Goal: Task Accomplishment & Management: Manage account settings

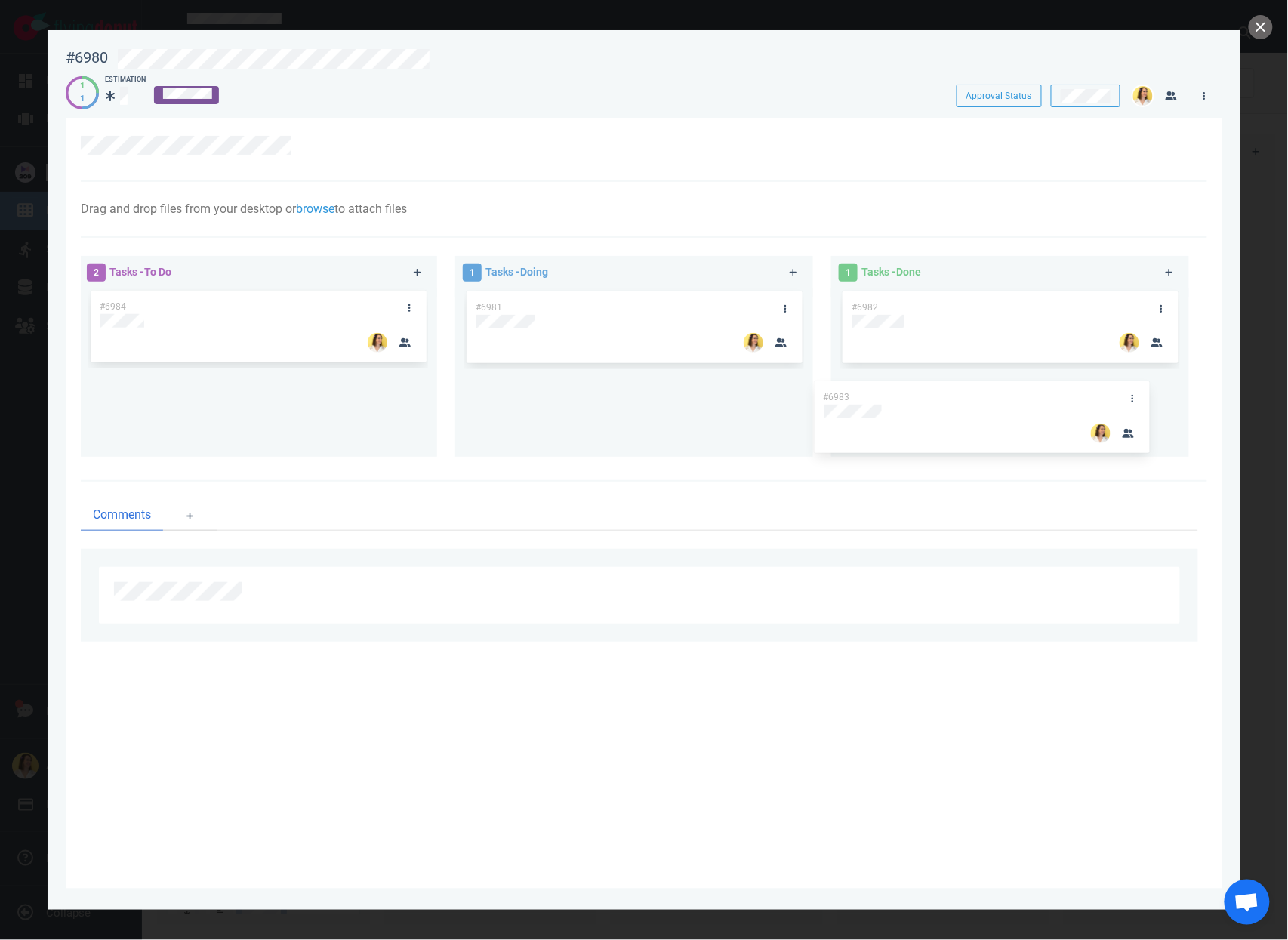
drag, startPoint x: 292, startPoint y: 307, endPoint x: 1018, endPoint y: 397, distance: 731.6
click at [1018, 397] on div "2 Tasks - To Do #6983 #6984 #6983 1 Tasks - Doing #6981 1 Tasks - Done #6982" at bounding box center [639, 359] width 1135 height 224
click at [833, 548] on div "Comments" at bounding box center [644, 571] width 1126 height 178
click at [1264, 35] on button "close" at bounding box center [1260, 27] width 24 height 24
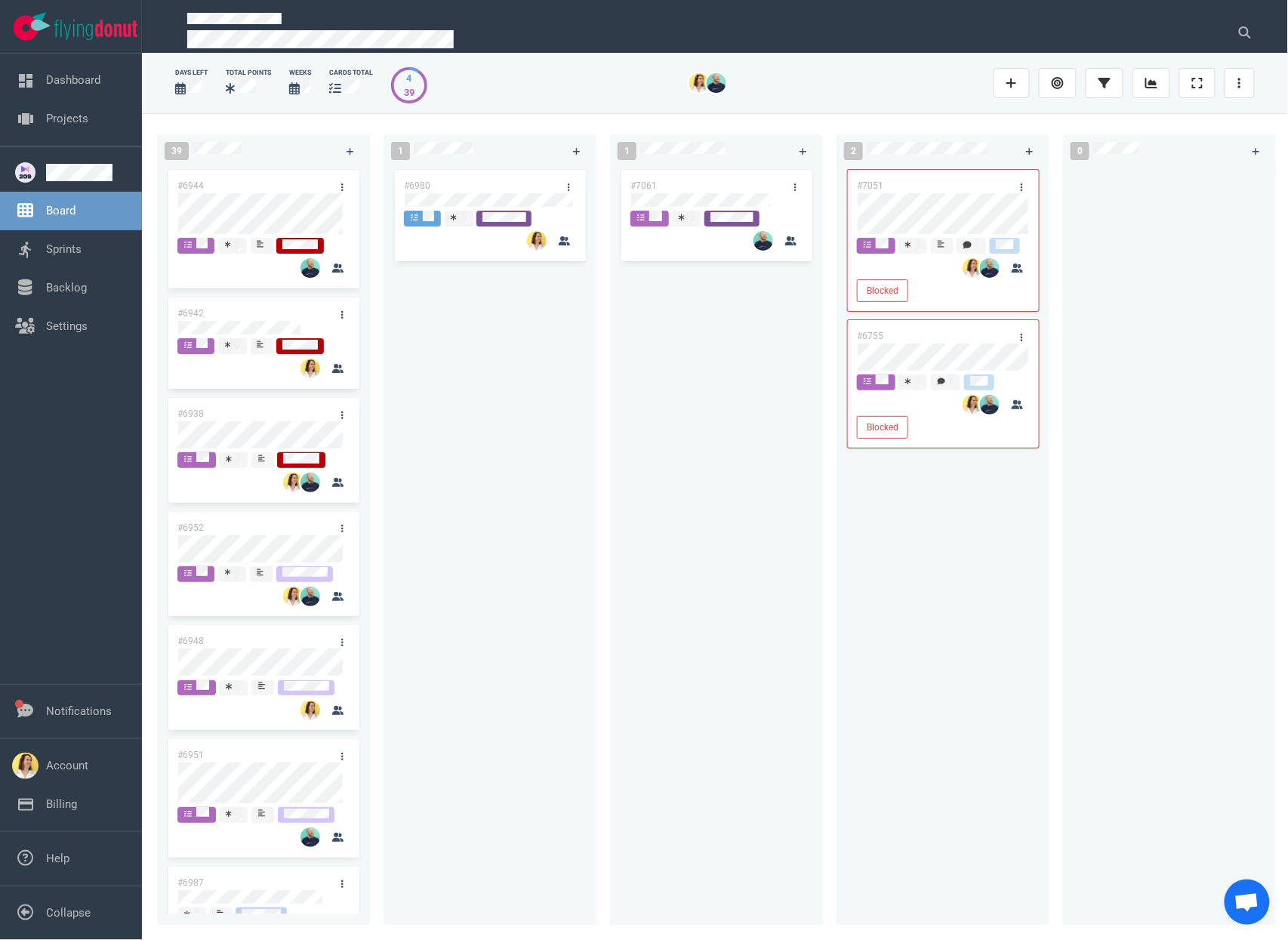
click at [603, 418] on div "1 #6980" at bounding box center [497, 526] width 226 height 802
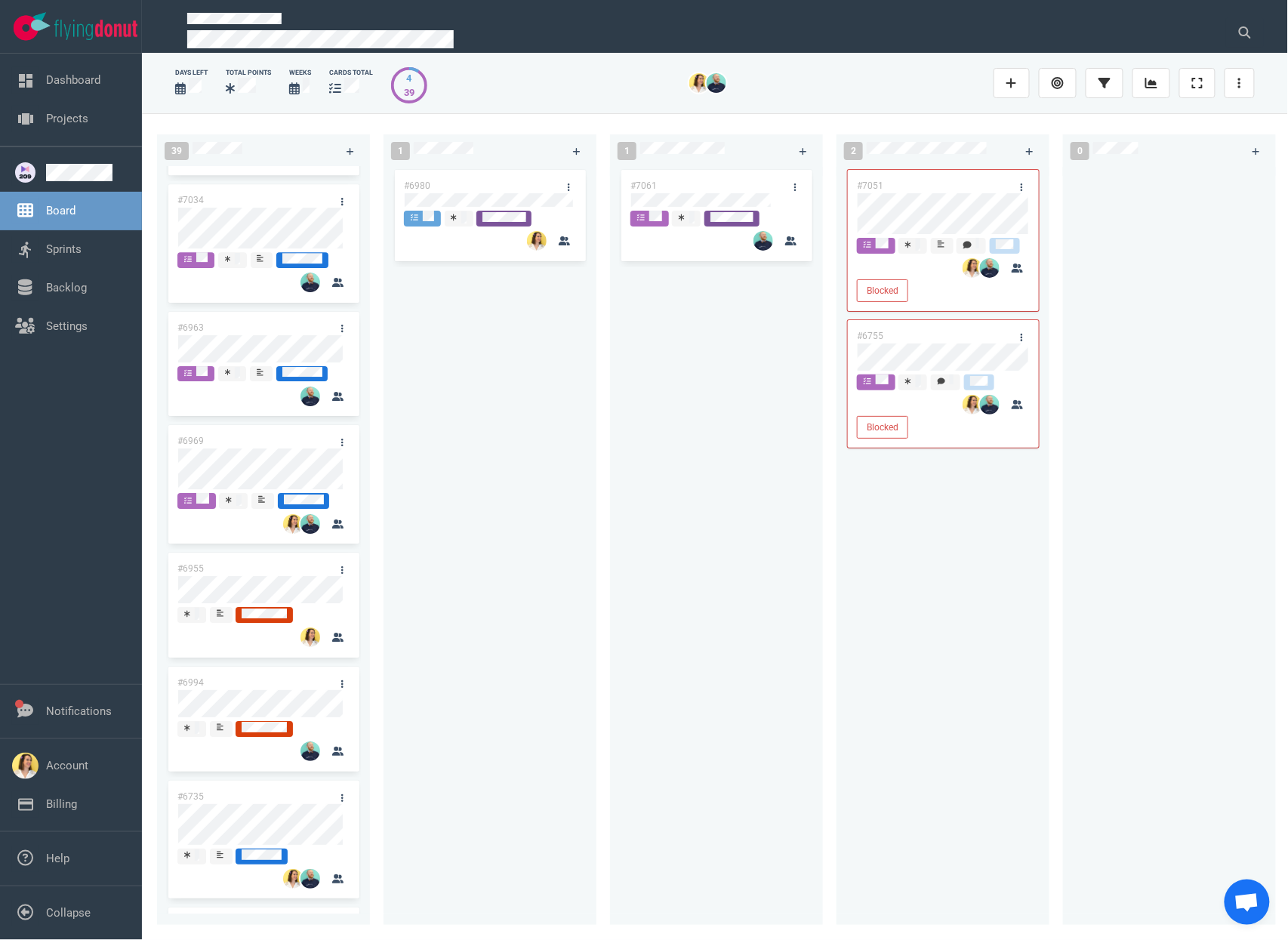
scroll to position [1600, 0]
drag, startPoint x: 282, startPoint y: 559, endPoint x: 506, endPoint y: 394, distance: 278.2
click at [453, 478] on div "39 #6944 #6942 #6938 #6952 #6948 #6951 #6987 #6767 #6925 #6927 #6922 #6992 #700…" at bounding box center [715, 526] width 1146 height 826
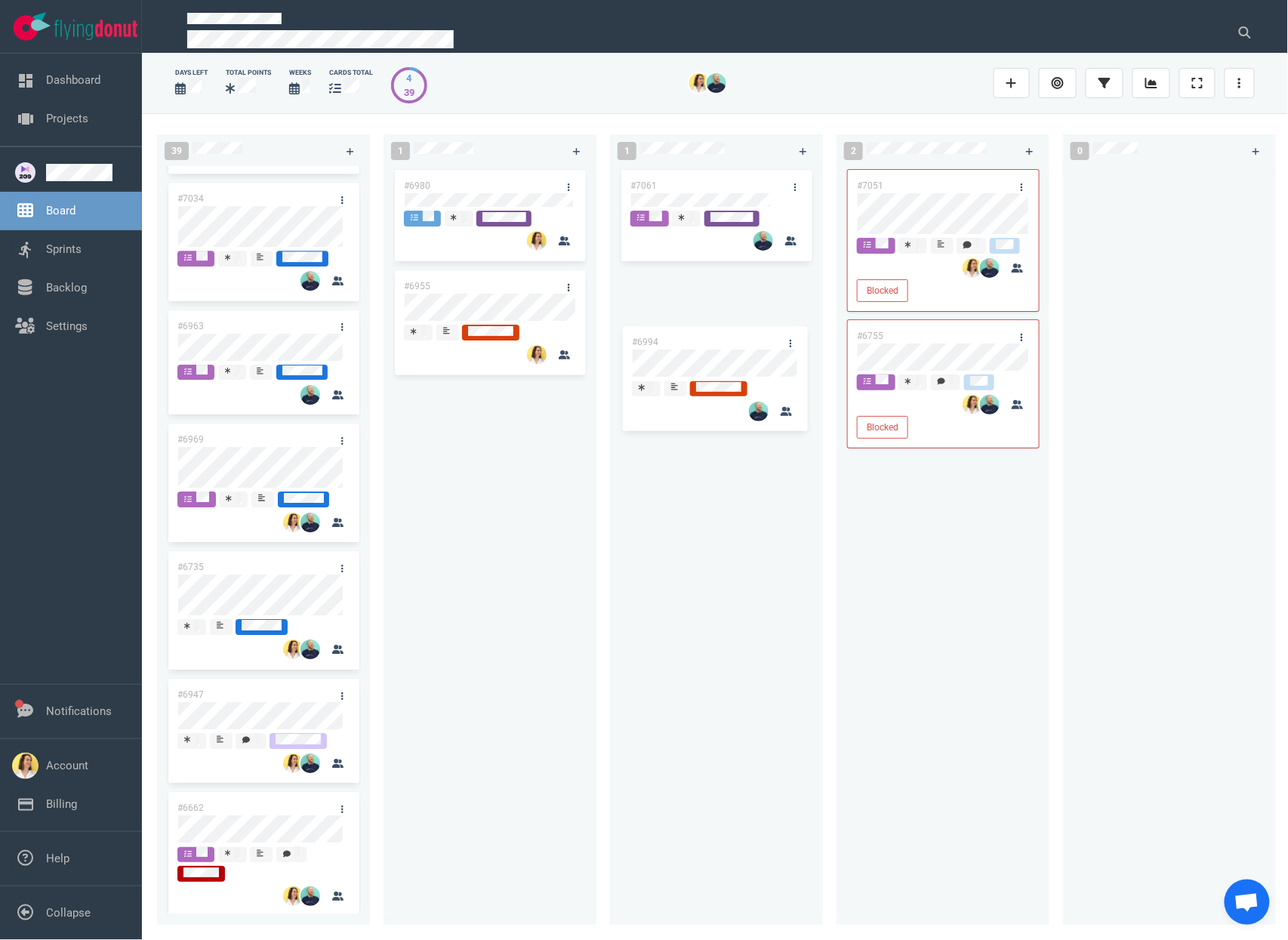
click at [688, 356] on div "39 #6944 #6942 #6938 #6952 #6948 #6951 #6987 #6767 #6925 #6927 #6922 #6992 #700…" at bounding box center [715, 526] width 1146 height 826
click at [718, 482] on div "#7061 #6994" at bounding box center [717, 536] width 195 height 740
click at [533, 412] on div "#6980 #6955" at bounding box center [490, 536] width 195 height 740
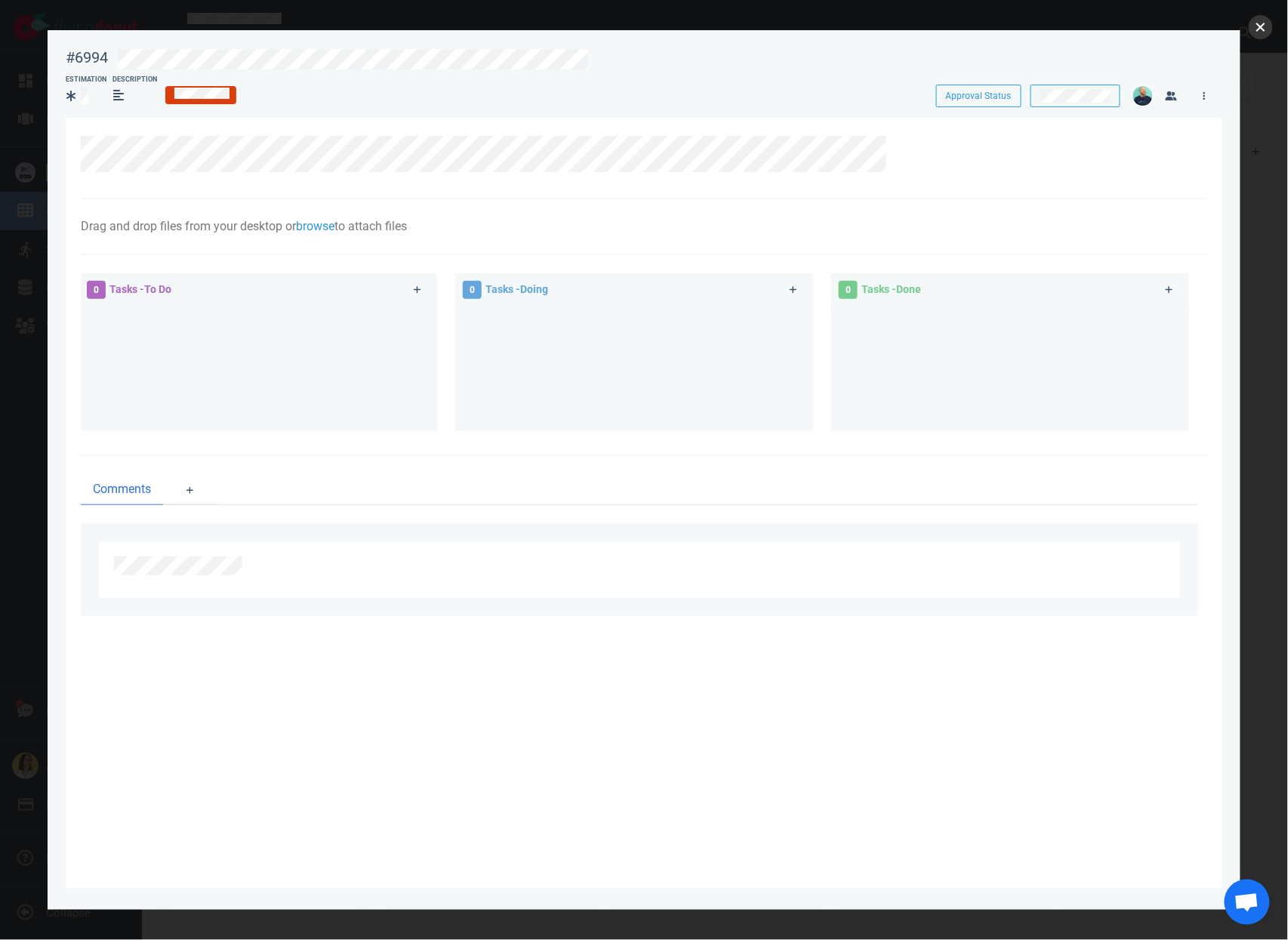
click at [1267, 23] on button "close" at bounding box center [1260, 27] width 24 height 24
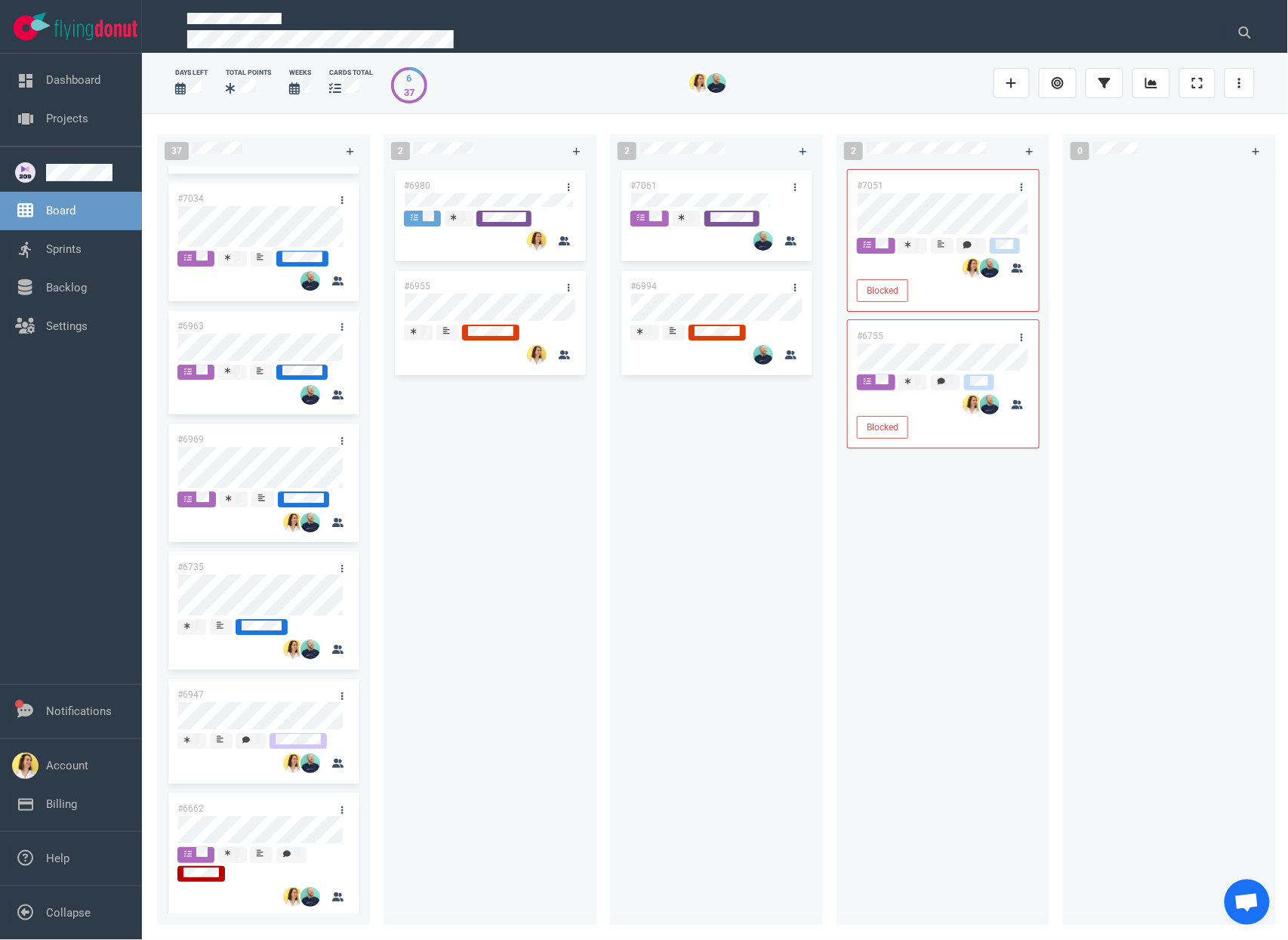
click at [461, 510] on div "#6980 #6955" at bounding box center [490, 536] width 195 height 740
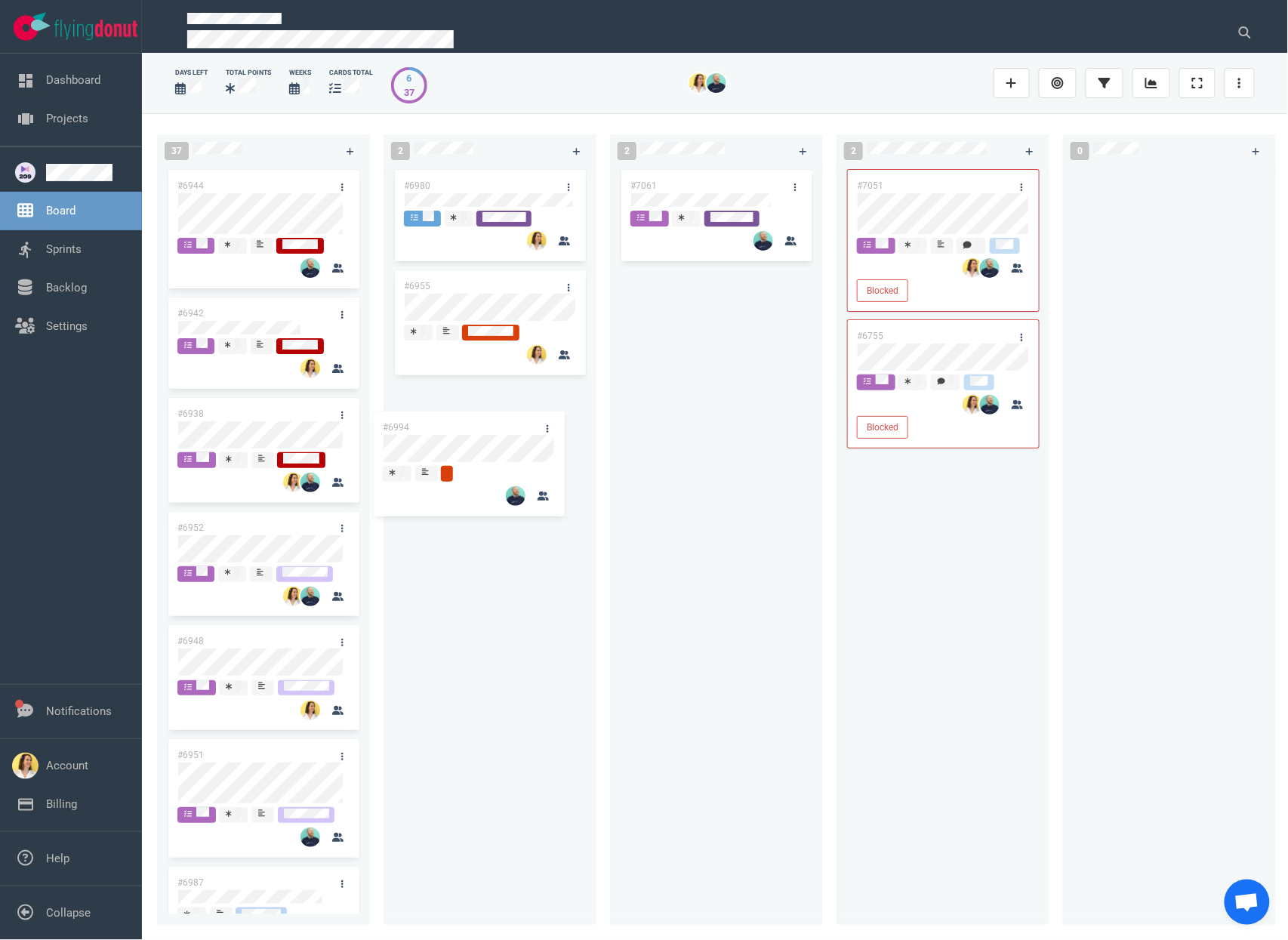
click at [466, 447] on div "37 #6944 #6942 #6938 #6952 #6948 #6951 #6987 #6767 #6925 #6927 #6922 #6992 #700…" at bounding box center [715, 526] width 1146 height 826
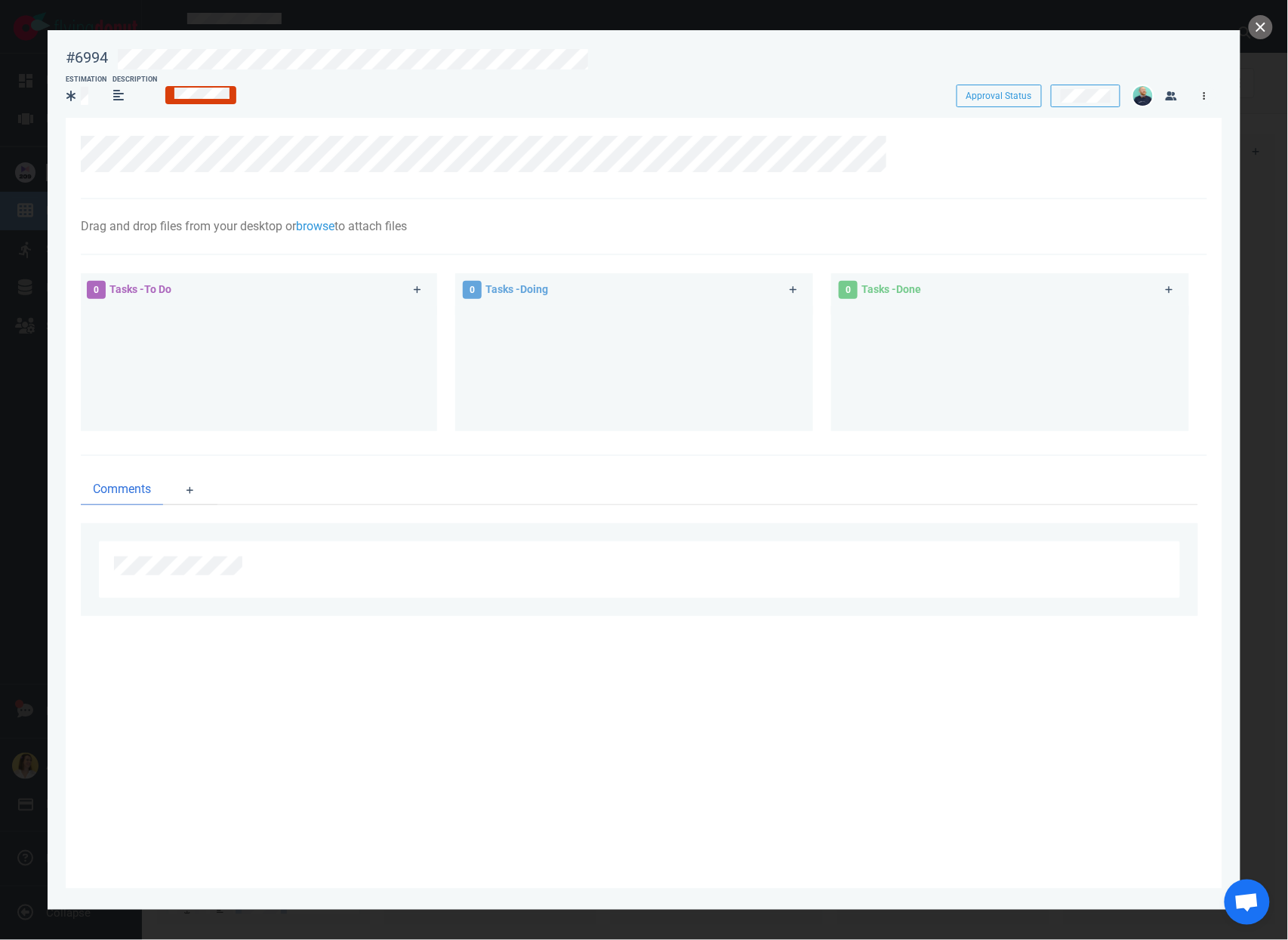
click at [1205, 95] on link at bounding box center [1204, 96] width 24 height 19
click at [1124, 128] on div "Actions · #6994 Assign Me Follow Users Labels Block Move To Make a Copy Delete" at bounding box center [1128, 241] width 155 height 293
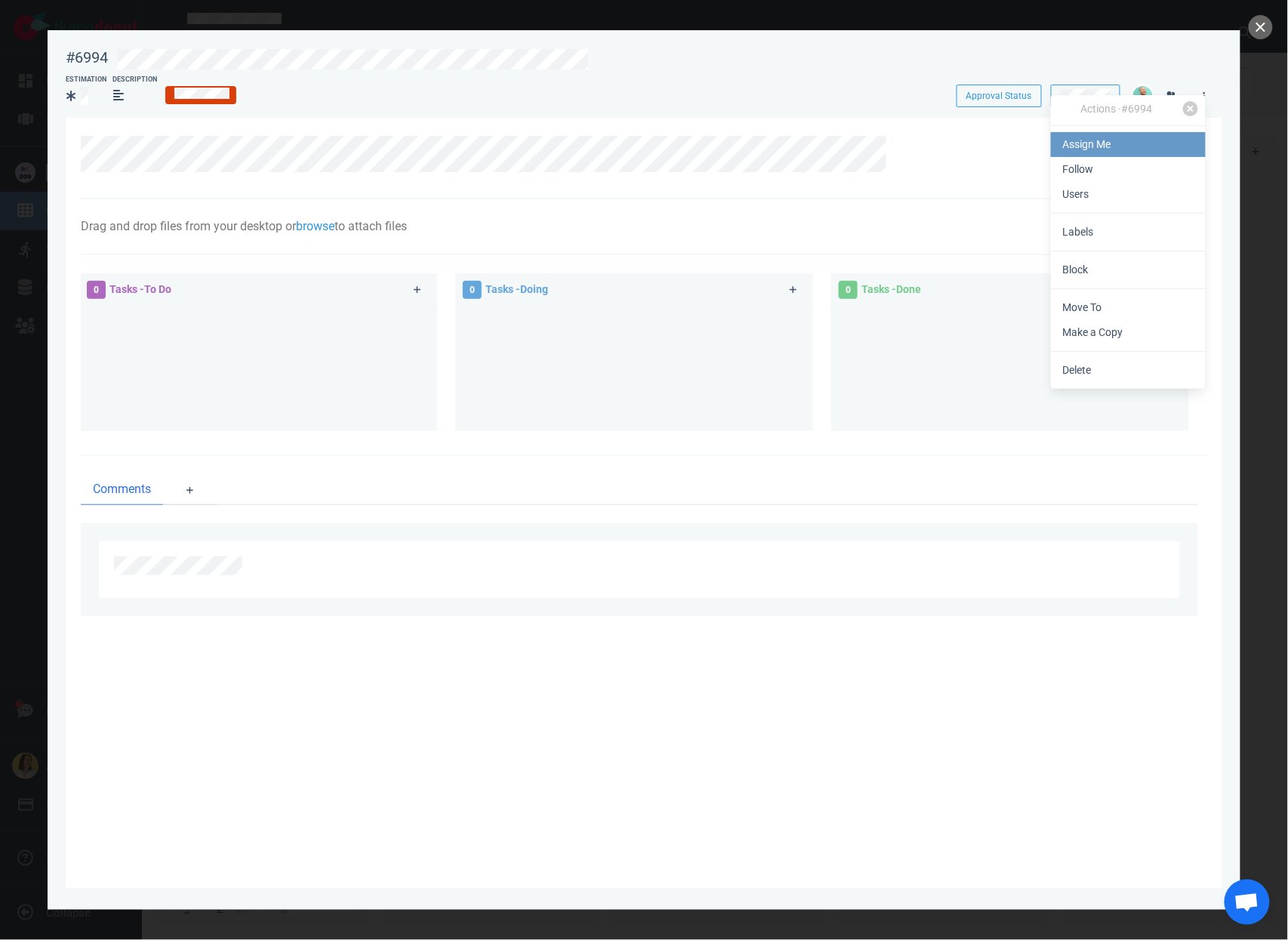
click at [1123, 137] on link "Assign Me" at bounding box center [1128, 144] width 155 height 25
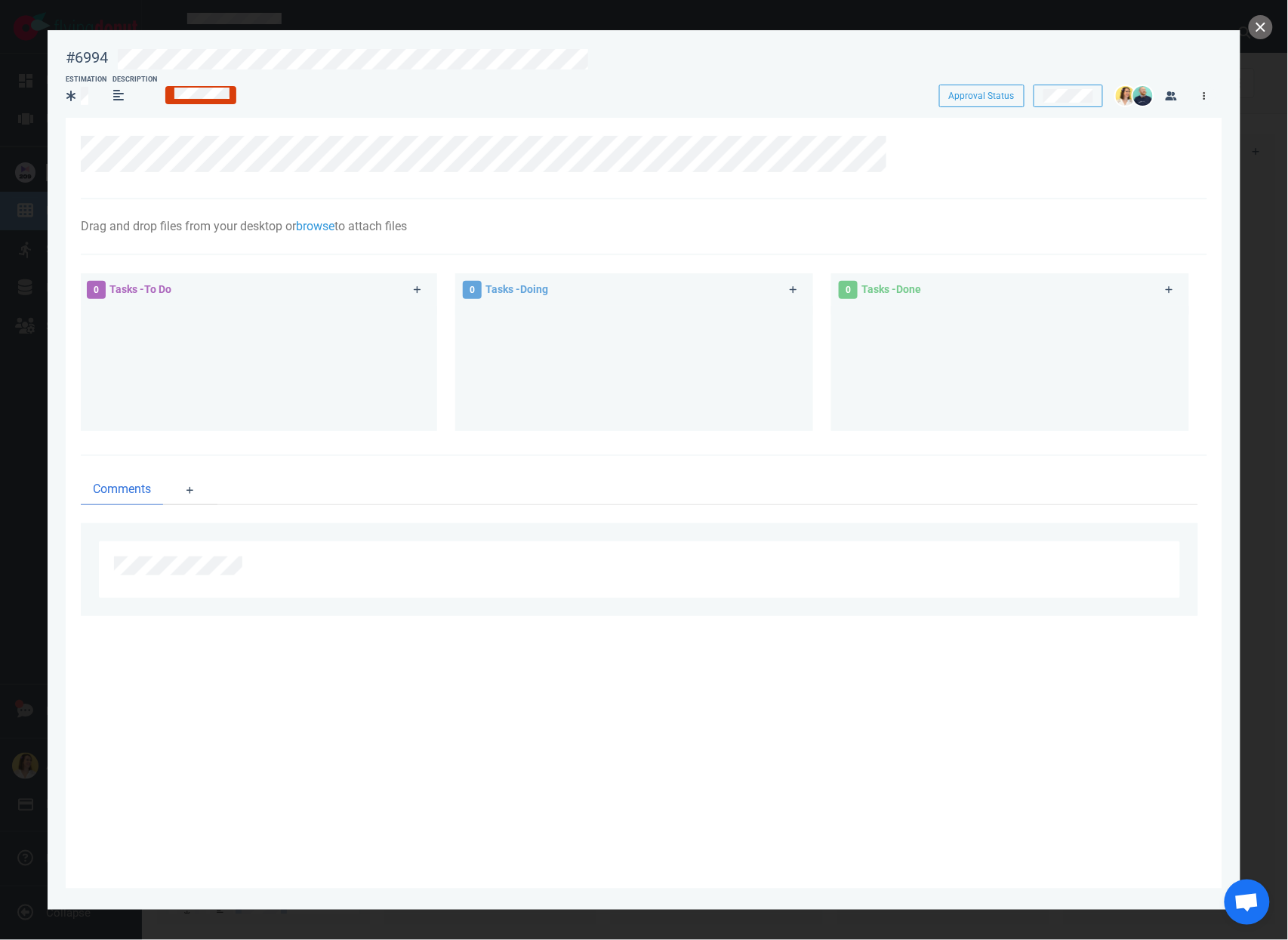
click at [1210, 99] on link at bounding box center [1204, 96] width 24 height 19
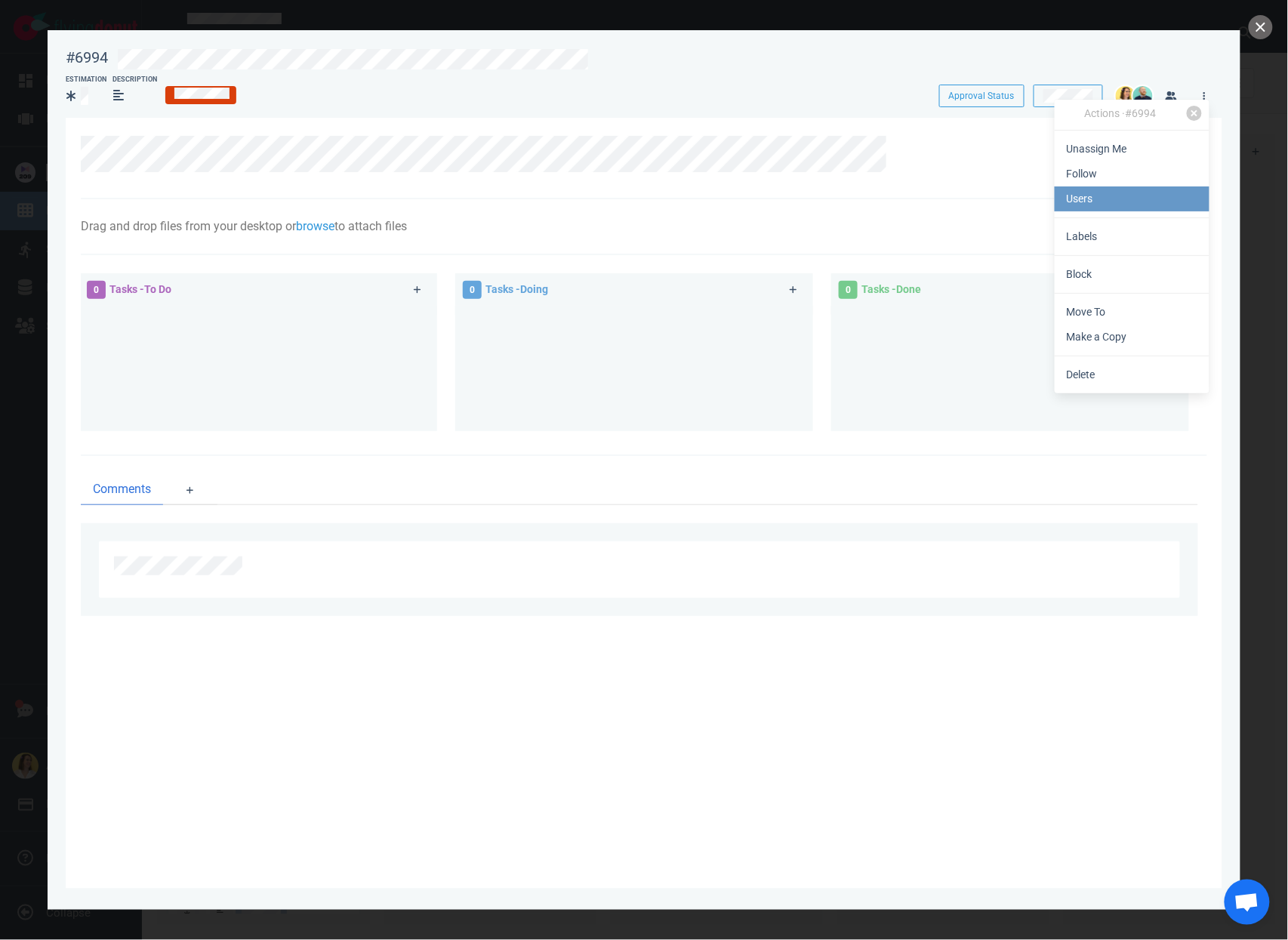
click at [1115, 203] on link "Users" at bounding box center [1132, 199] width 155 height 25
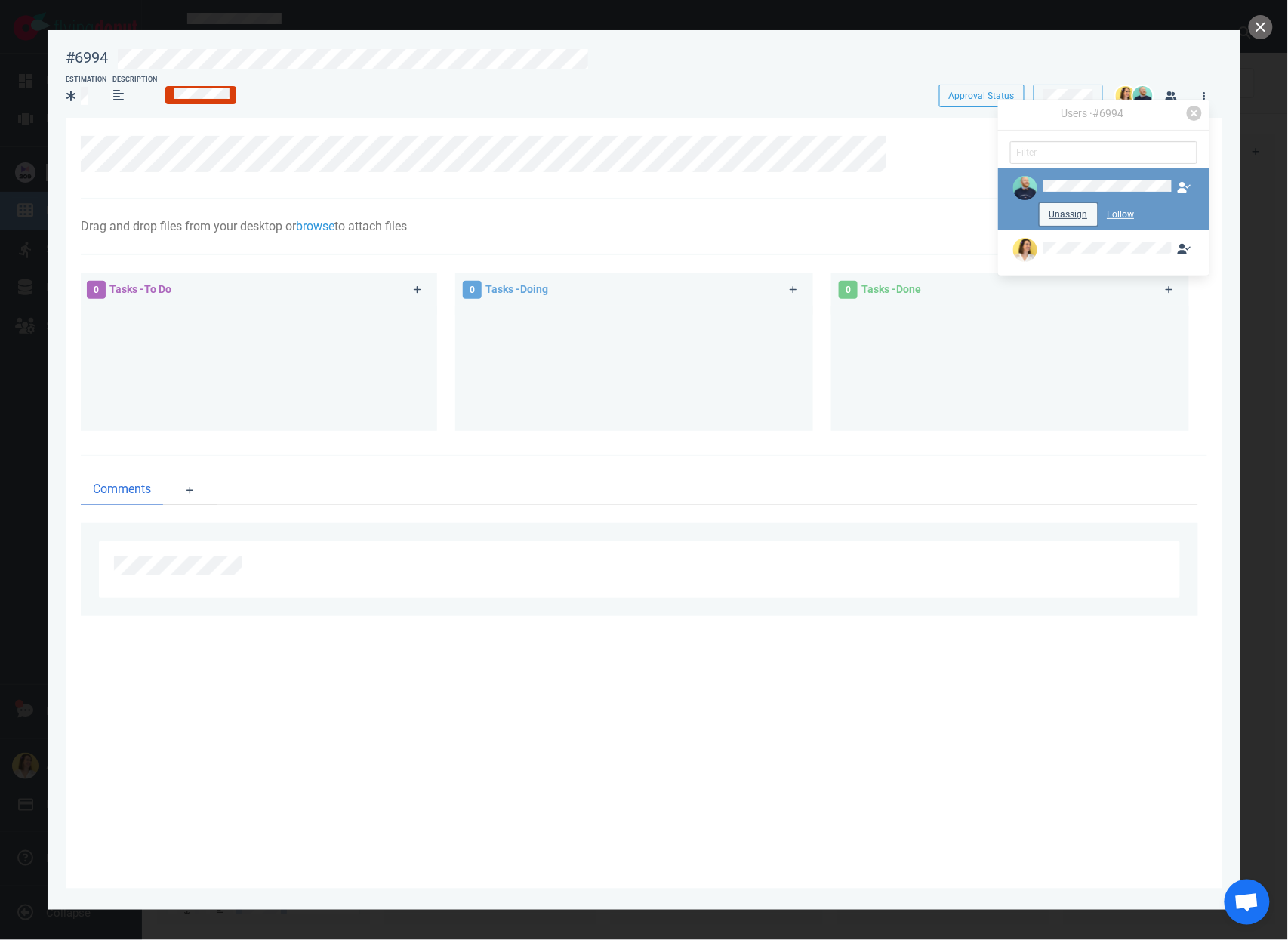
click at [1066, 213] on button "Unassign" at bounding box center [1068, 214] width 58 height 23
click at [1254, 35] on button "close" at bounding box center [1260, 27] width 24 height 24
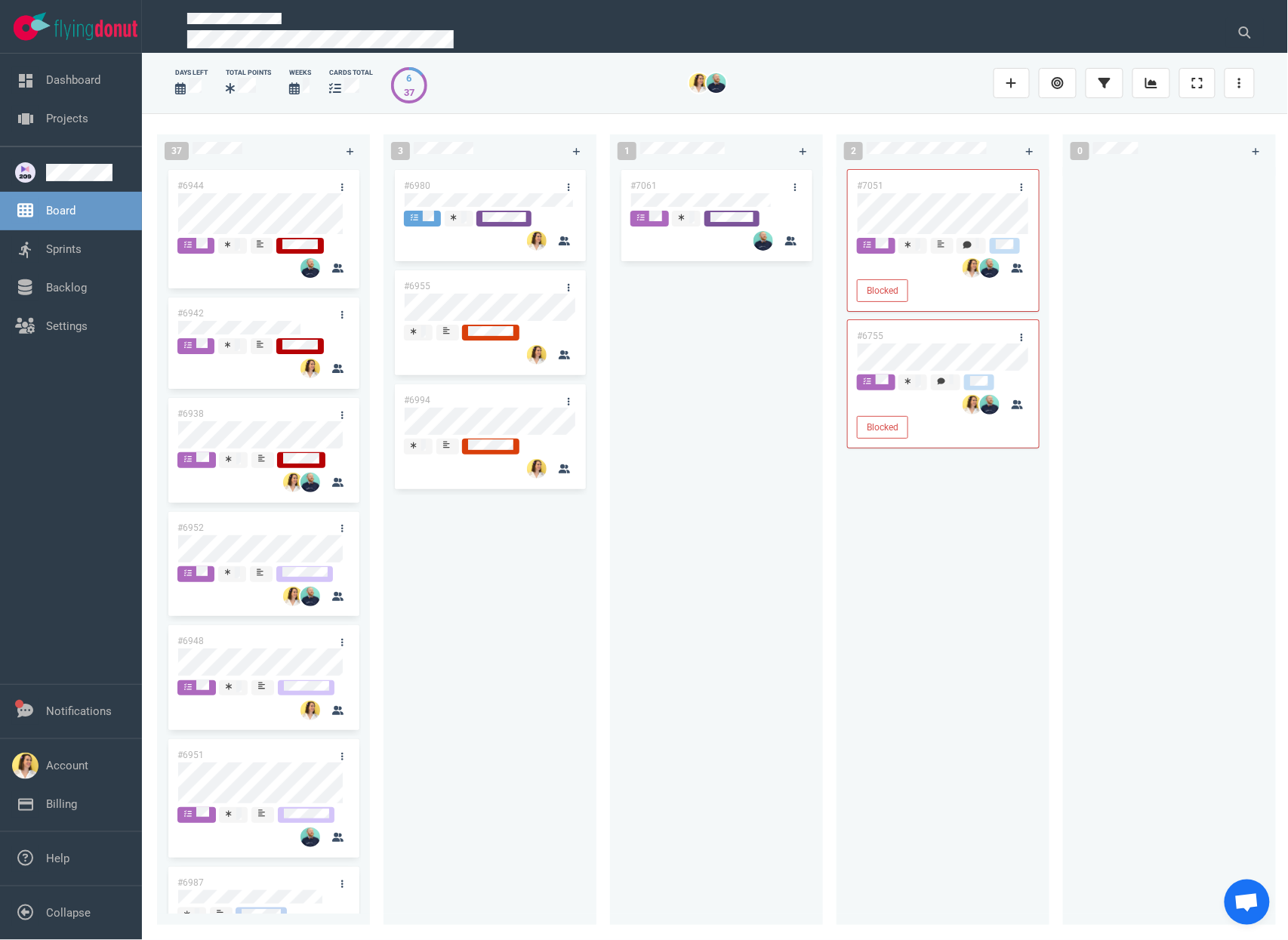
click at [515, 587] on div "#6980 #6955 #6994" at bounding box center [490, 536] width 195 height 740
click at [1167, 240] on div "37 #6944 #6942 #6938 #6952 #6948 #6951 #6987 #6767 #6925 #6927 #6922 #6992 #700…" at bounding box center [715, 526] width 1146 height 826
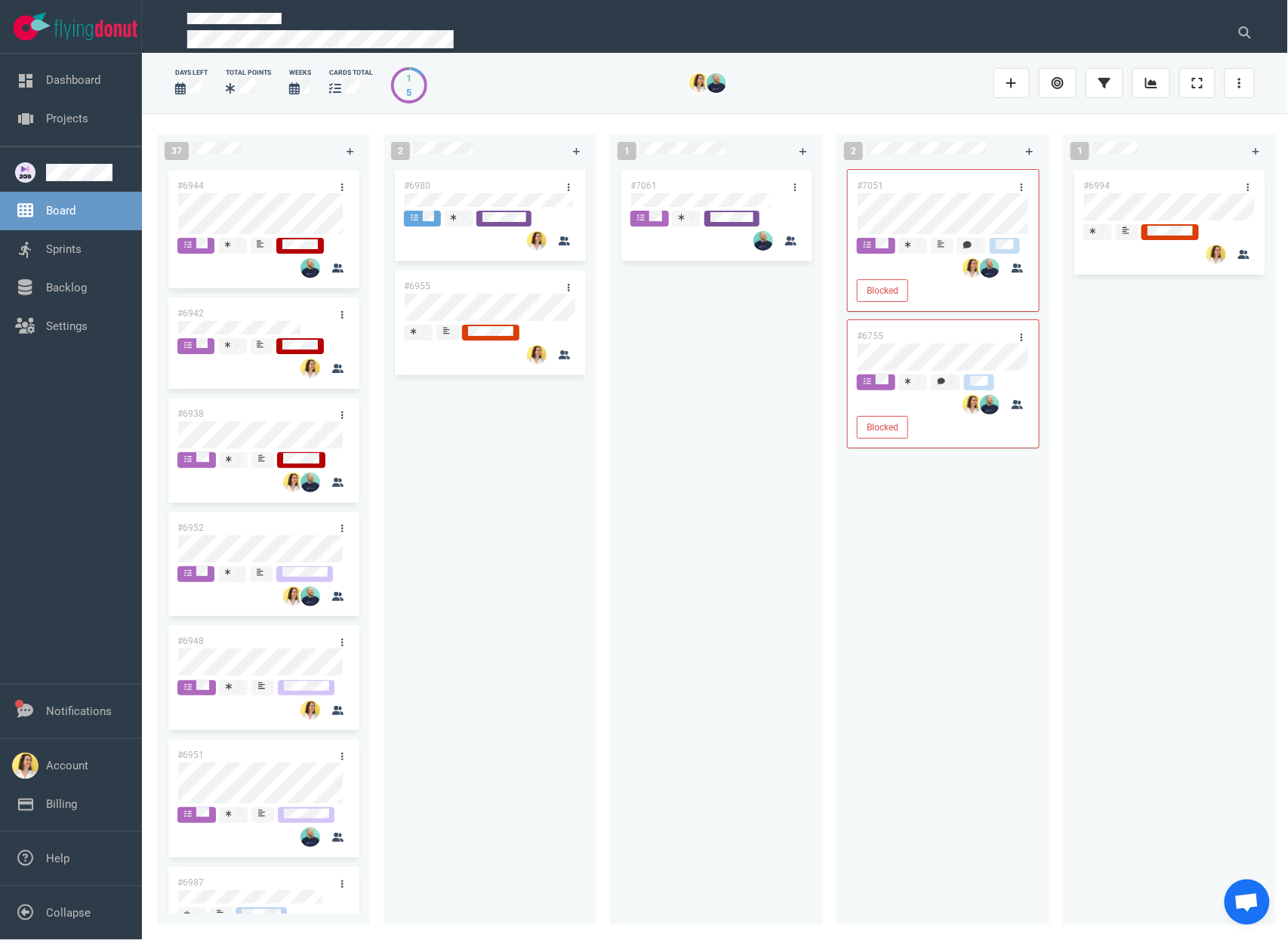
click at [500, 141] on div "2" at bounding box center [473, 151] width 183 height 37
click at [694, 538] on div "#7061" at bounding box center [717, 536] width 195 height 740
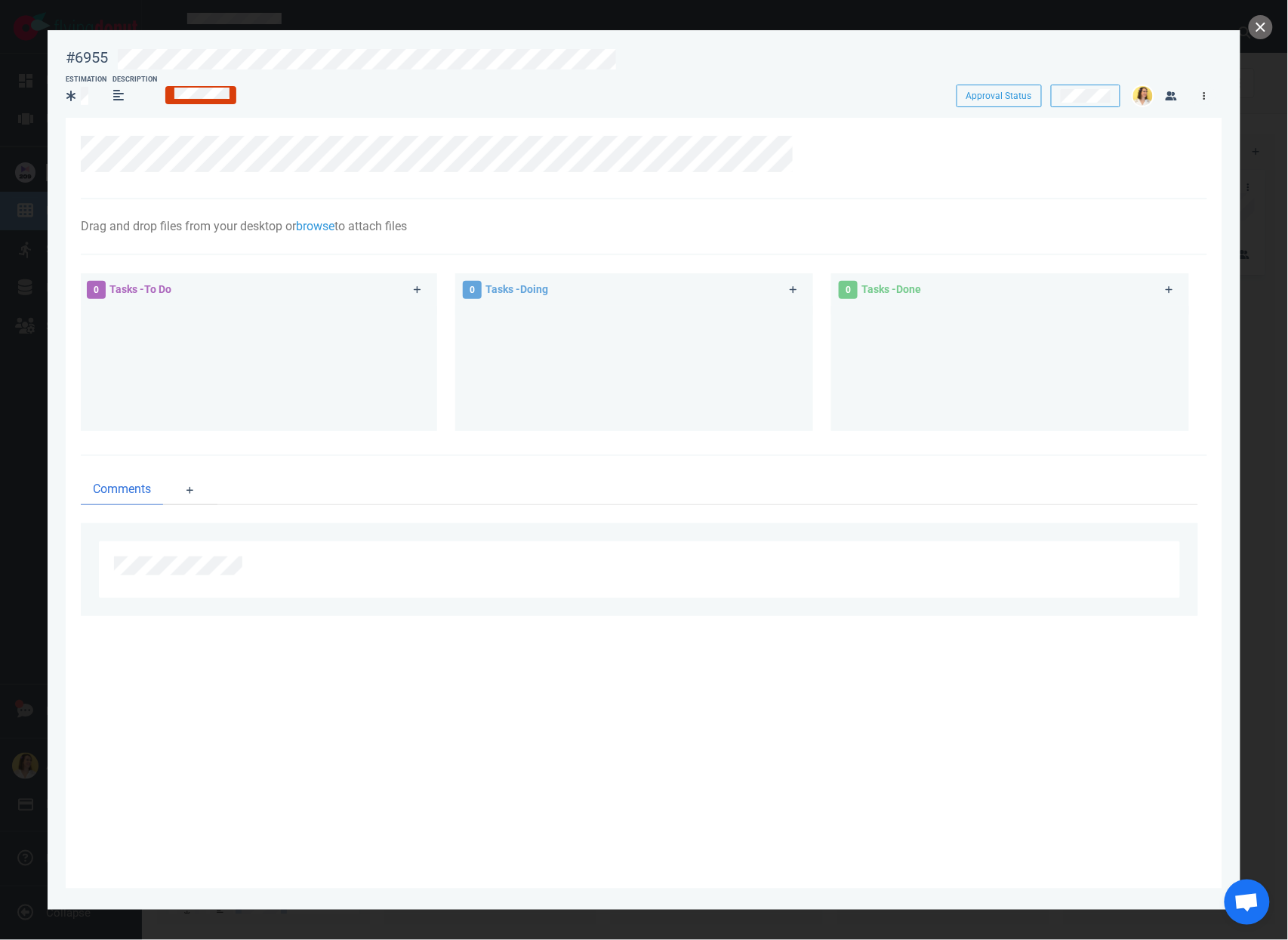
click at [1210, 90] on link at bounding box center [1204, 96] width 24 height 19
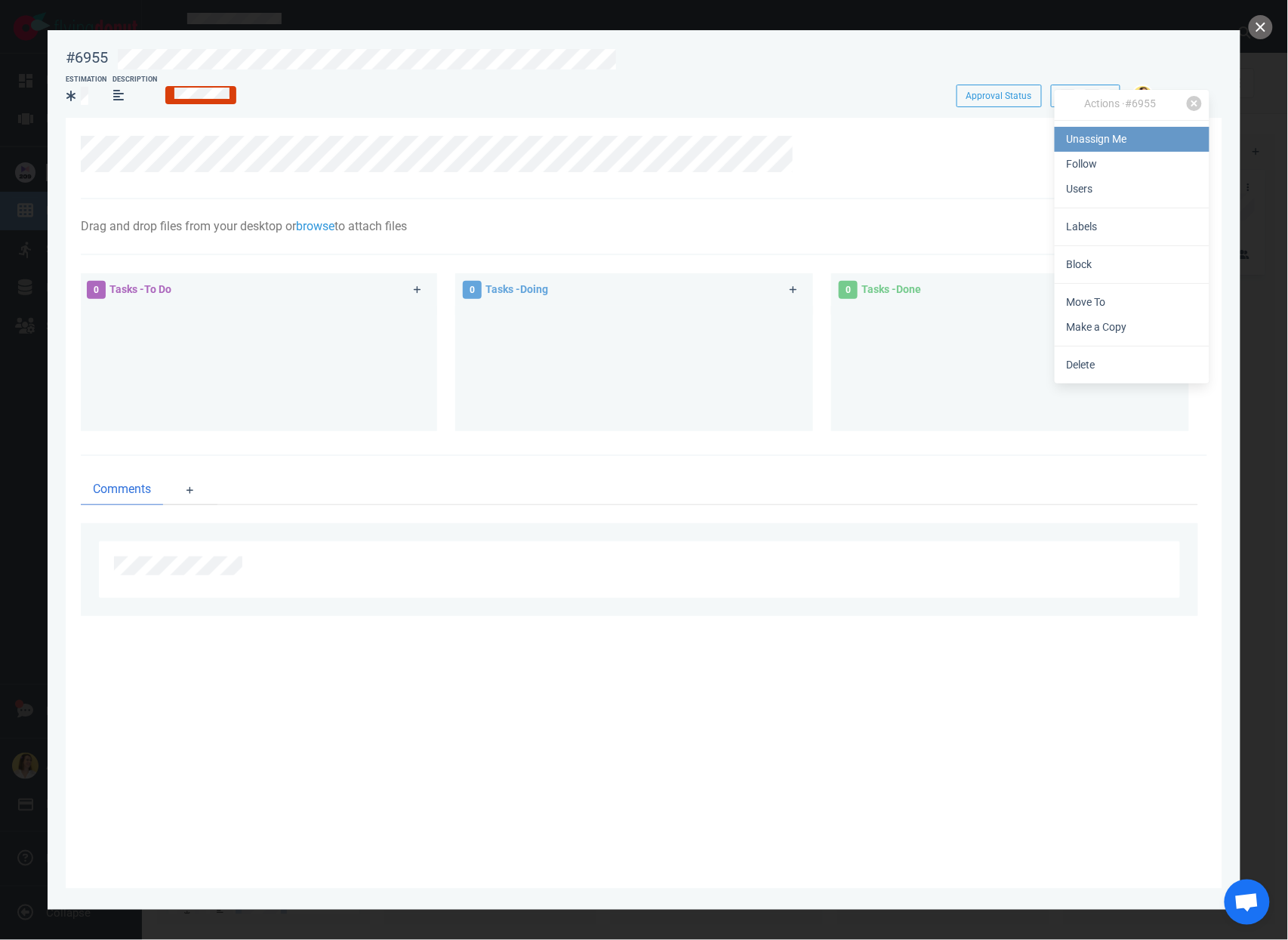
click at [1099, 142] on link "Unassign Me" at bounding box center [1132, 139] width 155 height 25
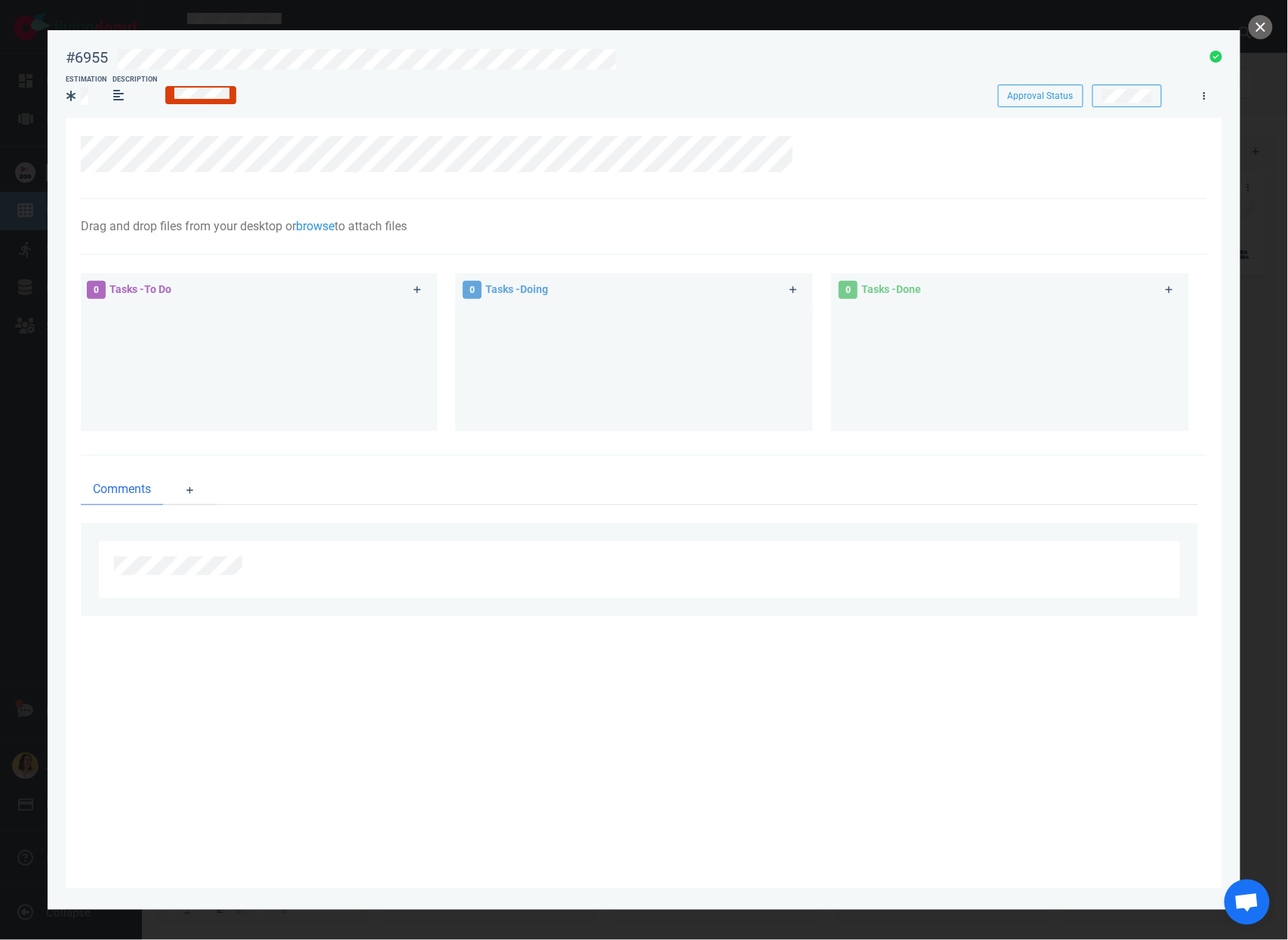
click at [1207, 100] on link at bounding box center [1204, 96] width 24 height 19
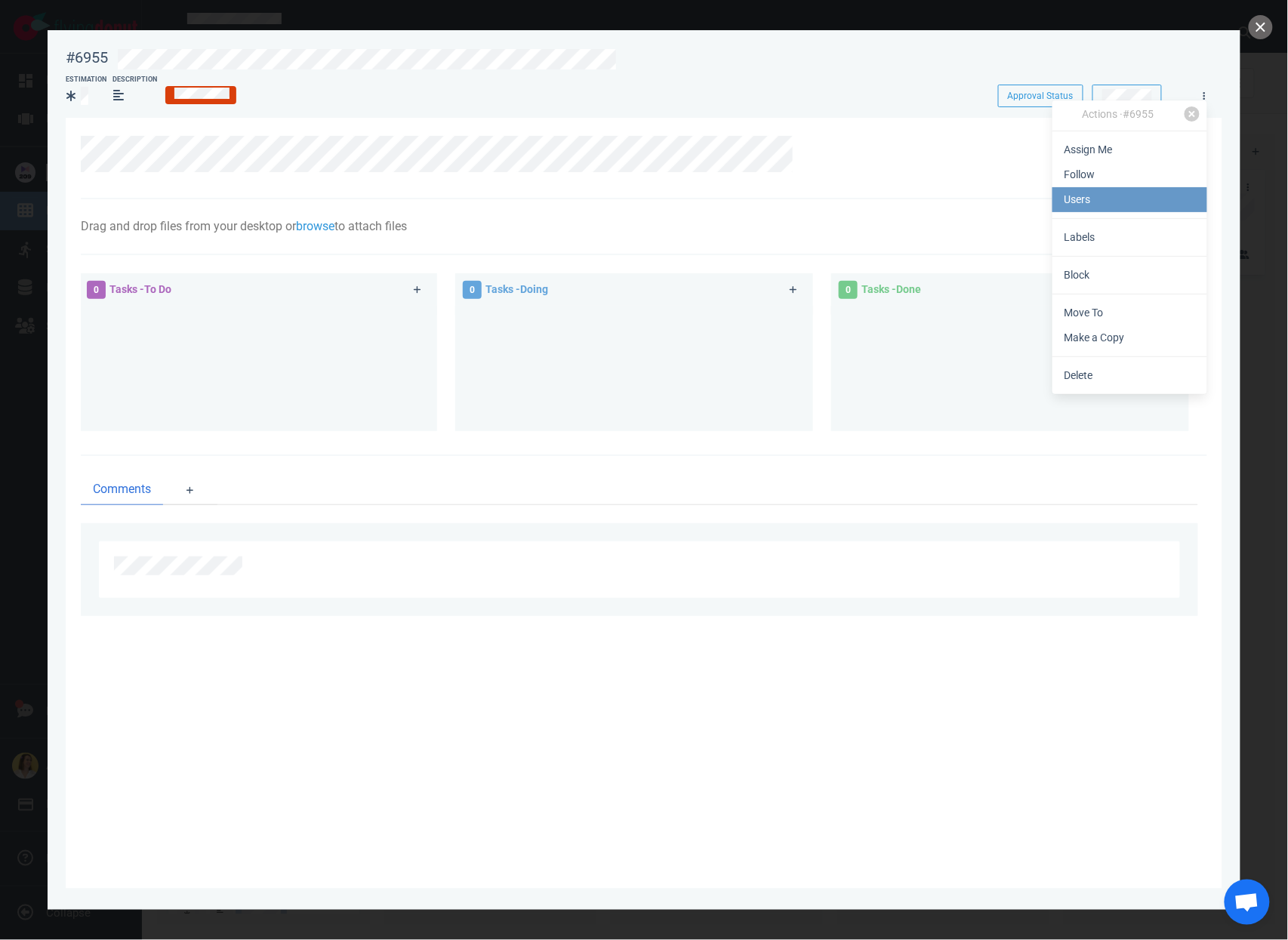
click at [1121, 201] on link "Users" at bounding box center [1130, 199] width 155 height 25
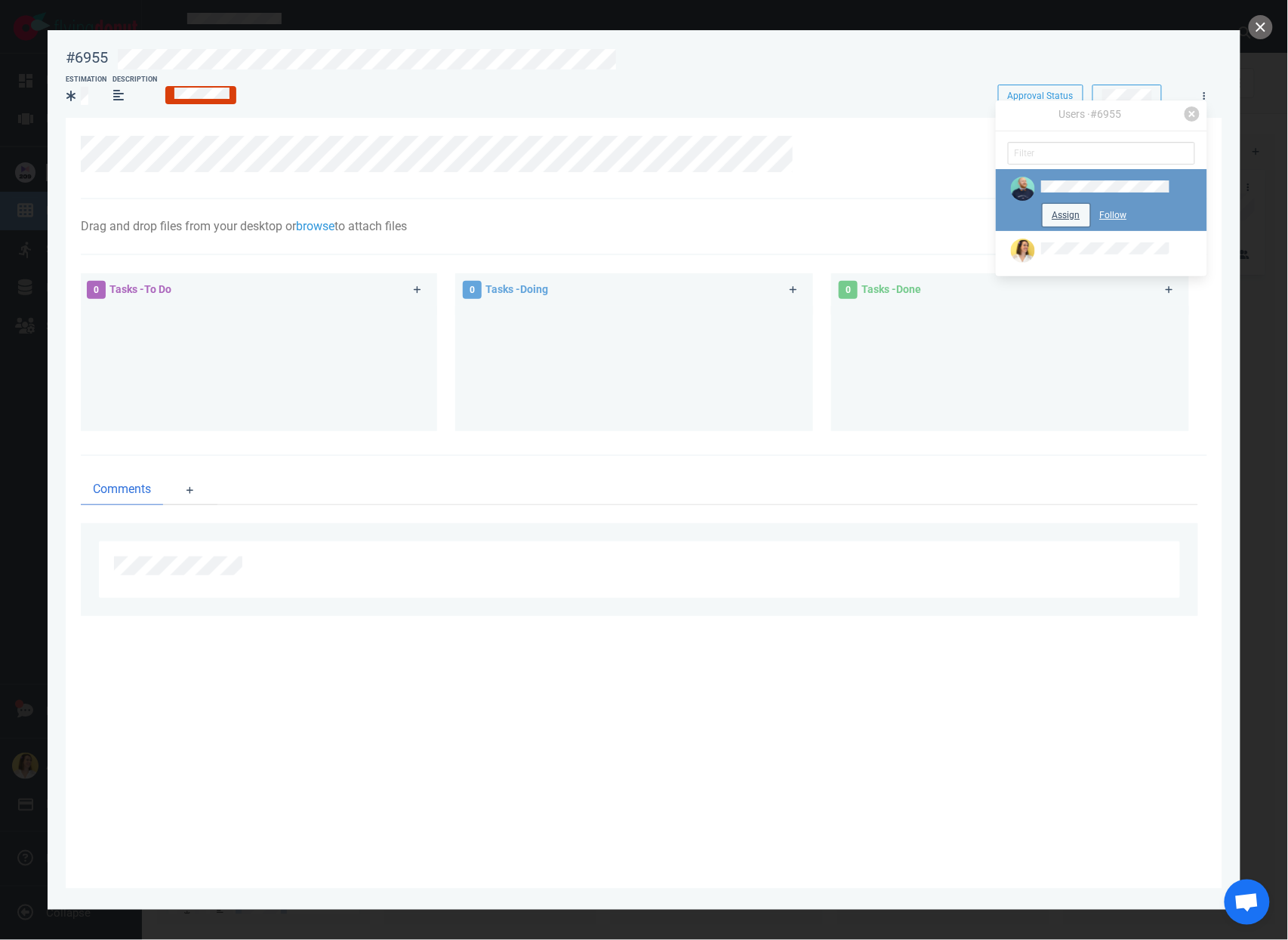
click at [1059, 212] on button "Assign" at bounding box center [1066, 215] width 48 height 23
click at [1281, 6] on div at bounding box center [644, 470] width 1288 height 940
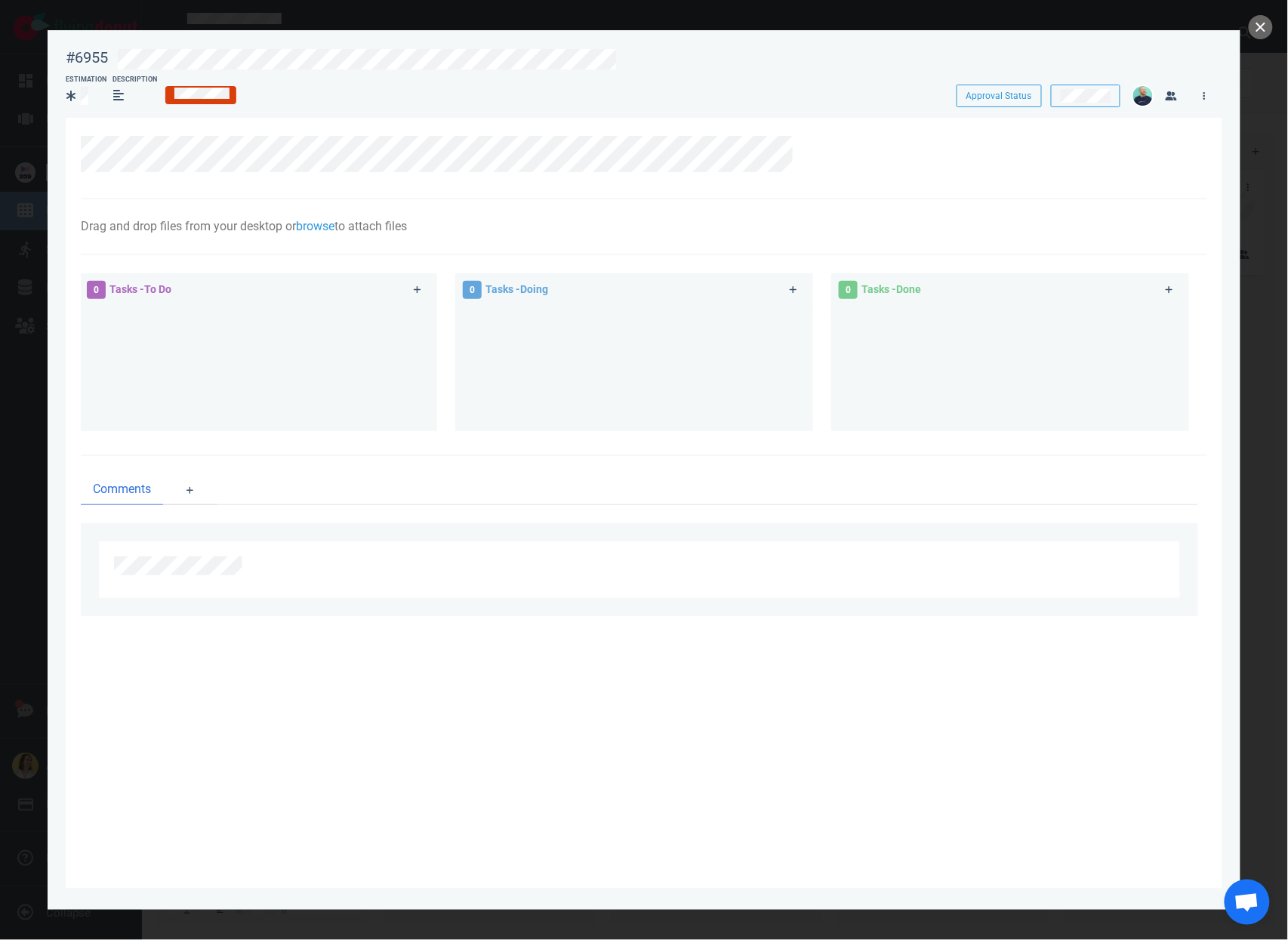
click at [1271, 10] on div at bounding box center [644, 470] width 1288 height 940
click at [1263, 20] on button "close" at bounding box center [1260, 27] width 24 height 24
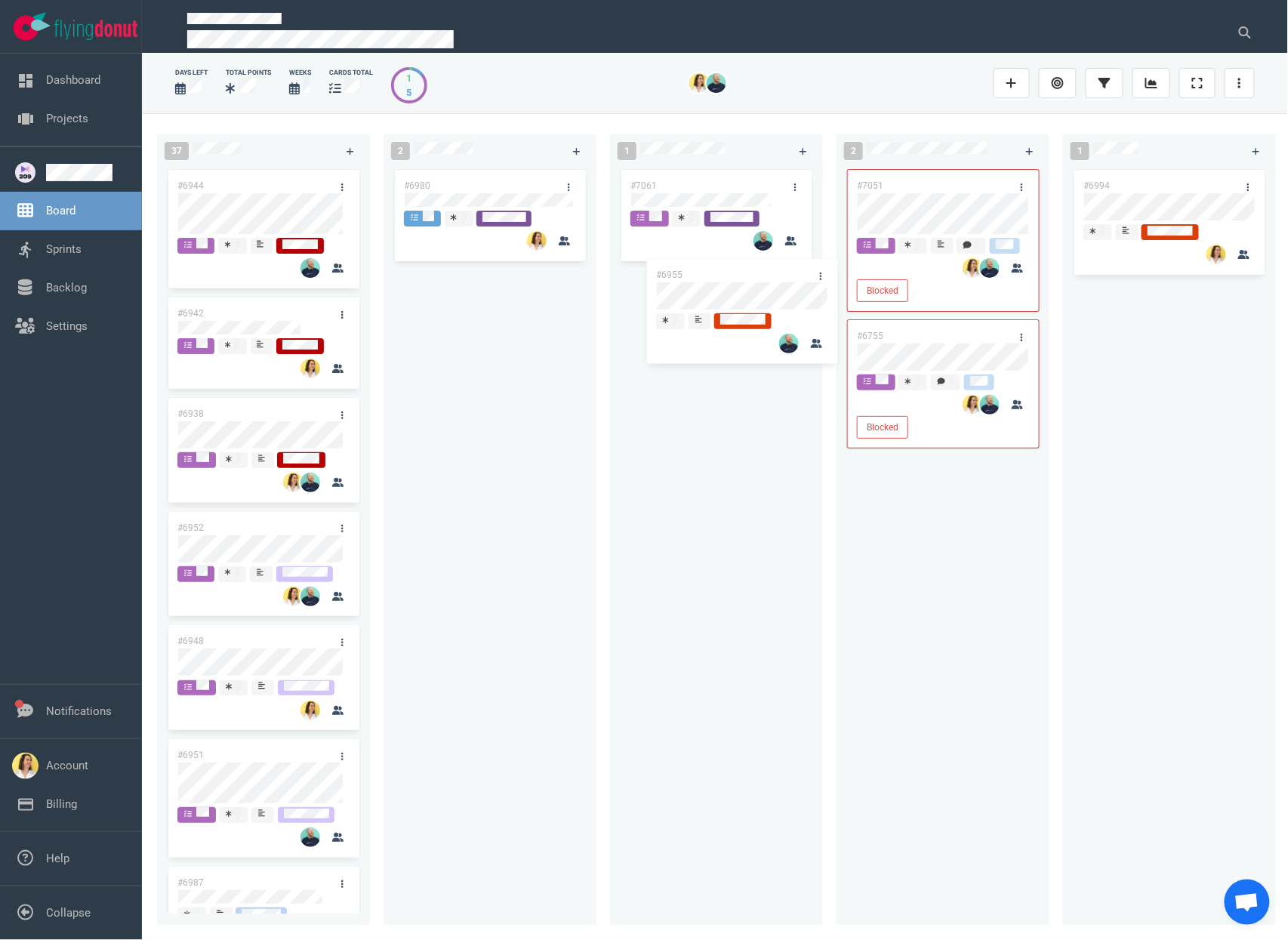
drag, startPoint x: 496, startPoint y: 290, endPoint x: 726, endPoint y: 281, distance: 230.2
click at [726, 281] on div "37 #6944 #6942 #6938 #6952 #6948 #6951 #6987 #6767 #6925 #6927 #6922 #6992 #700…" at bounding box center [715, 526] width 1146 height 826
click at [715, 381] on div "#6955" at bounding box center [717, 324] width 195 height 114
click at [528, 335] on div "#6980" at bounding box center [490, 536] width 195 height 740
click at [477, 403] on div "#6980" at bounding box center [490, 536] width 195 height 740
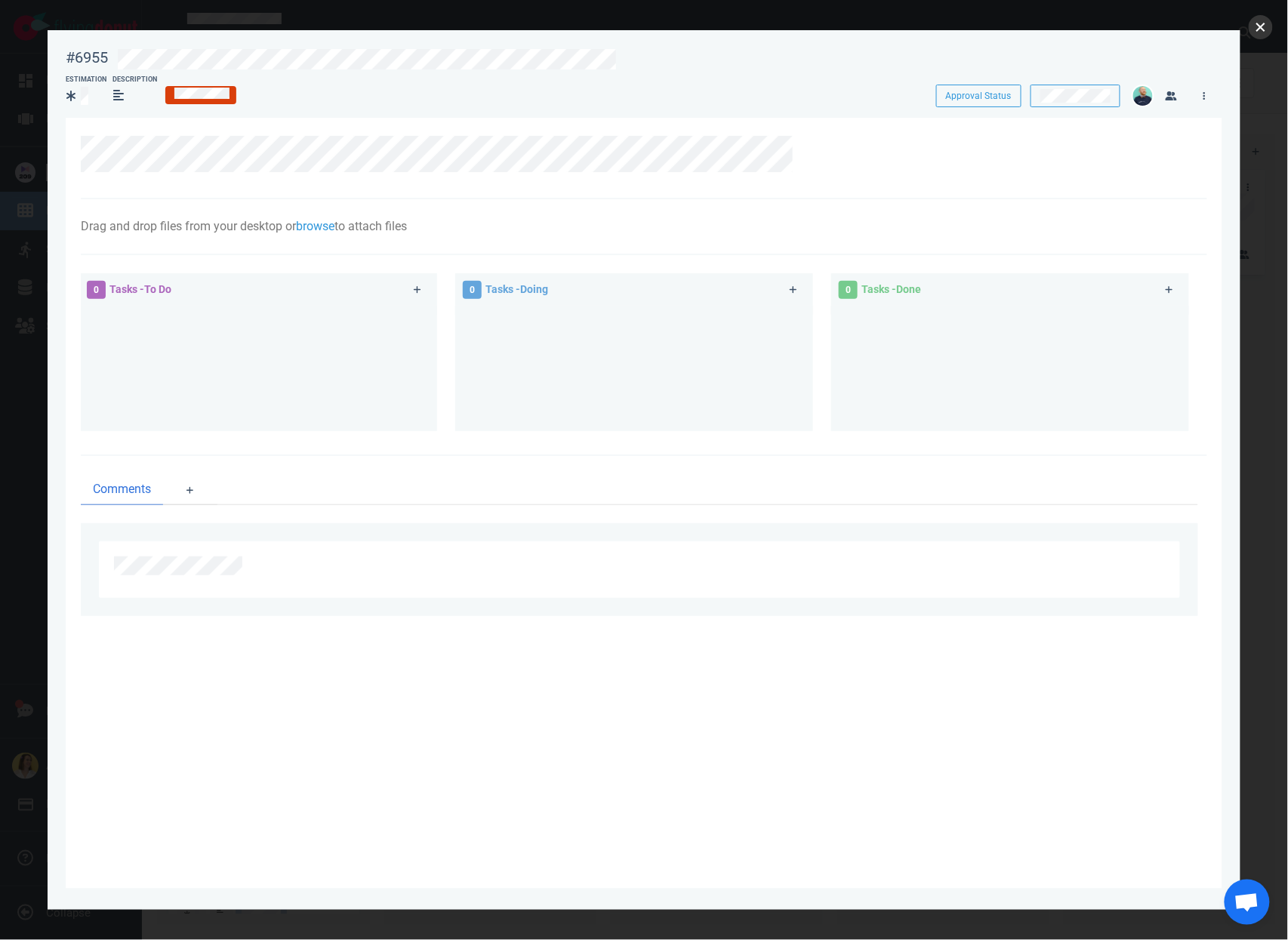
click at [1259, 25] on button "close" at bounding box center [1260, 27] width 24 height 24
